Goal: Task Accomplishment & Management: Manage account settings

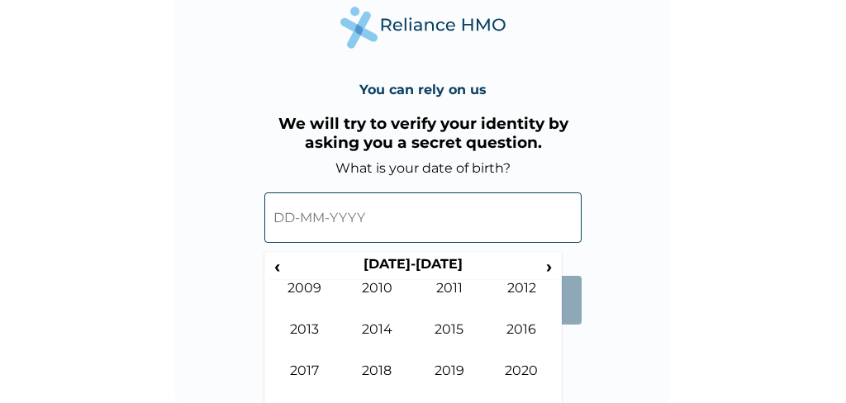
click at [278, 269] on span "‹" at bounding box center [277, 266] width 17 height 21
click at [308, 328] on td "1993" at bounding box center [305, 341] width 73 height 41
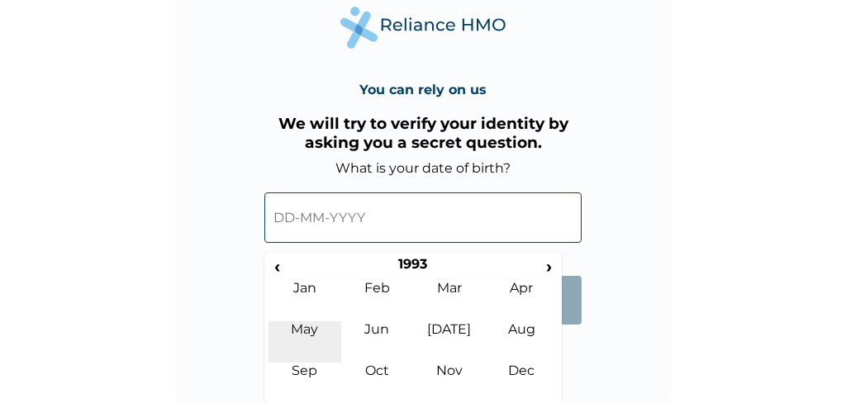
click at [331, 329] on td "May" at bounding box center [305, 341] width 73 height 41
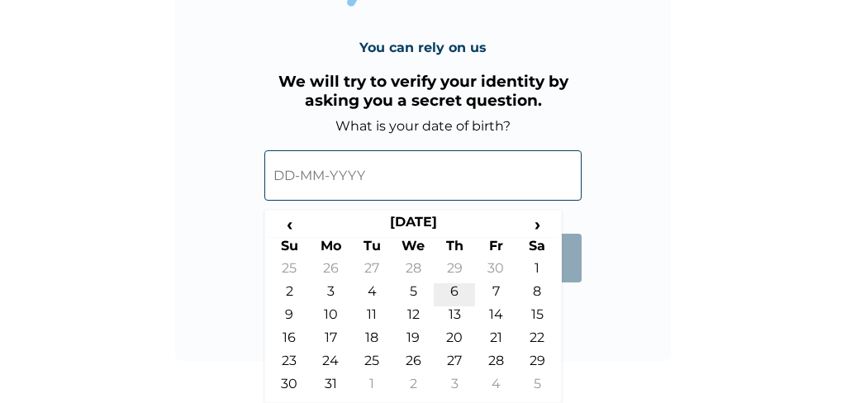
click at [458, 285] on td "6" at bounding box center [454, 294] width 41 height 23
type input "[DATE]"
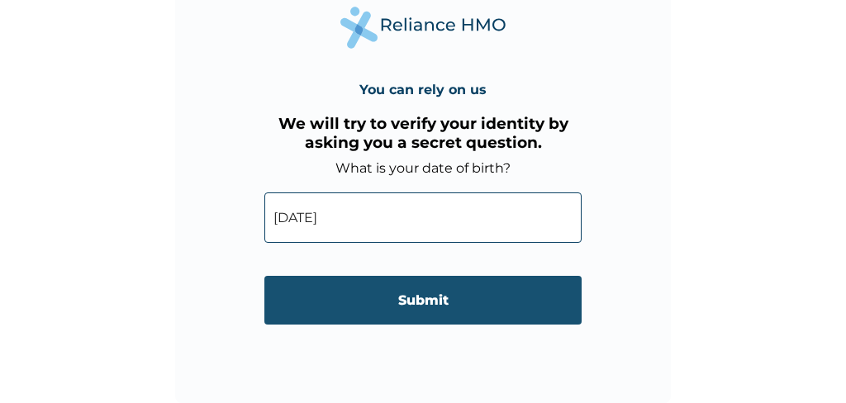
click at [439, 296] on input "Submit" at bounding box center [422, 300] width 317 height 49
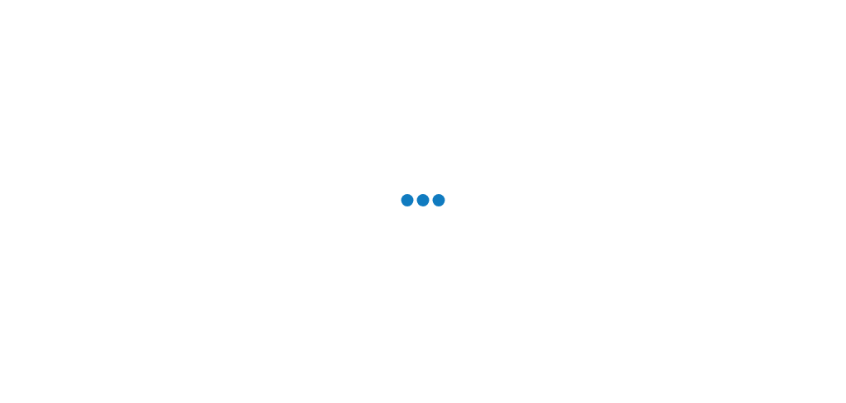
scroll to position [0, 0]
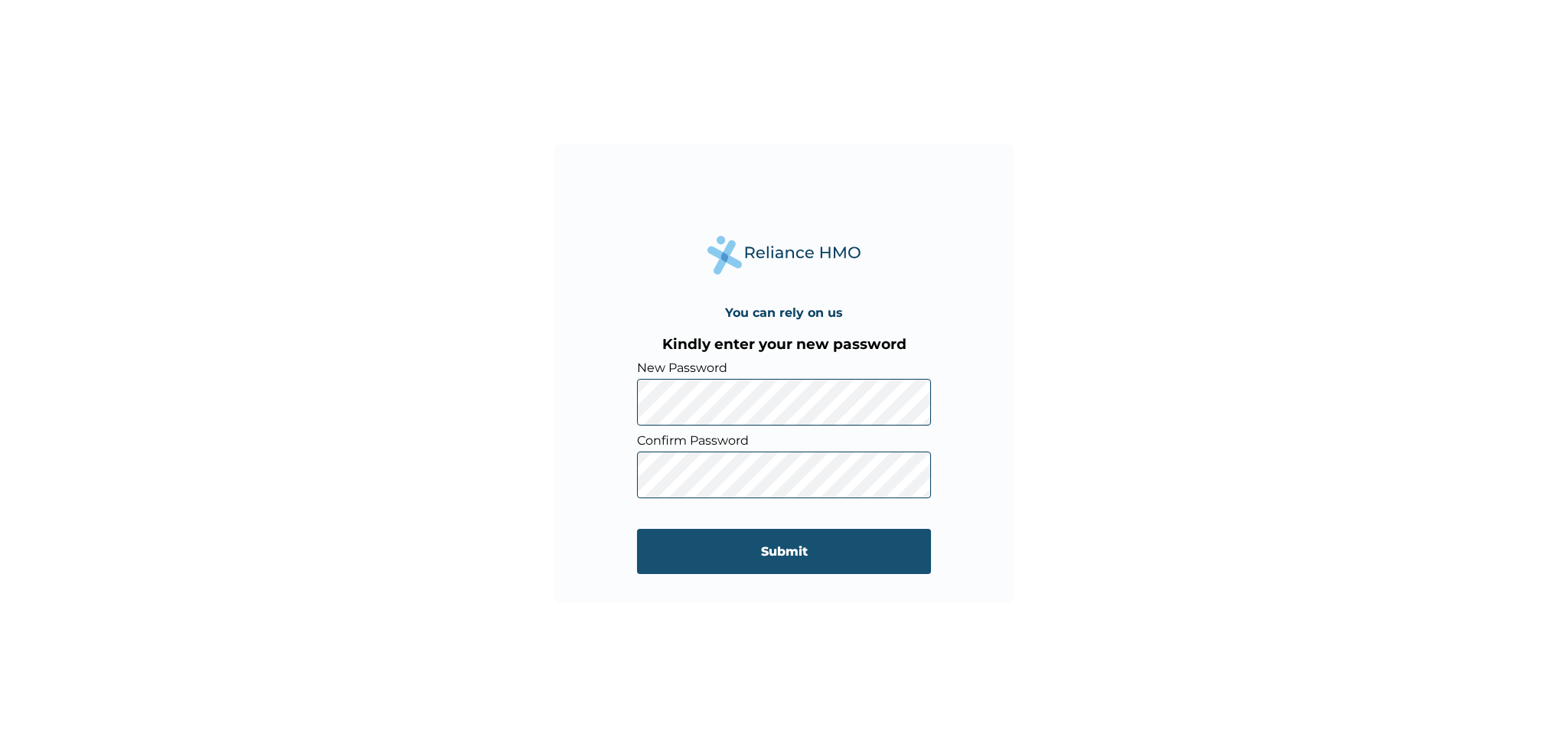
click at [727, 373] on input "Submit" at bounding box center [783, 551] width 294 height 45
